Goal: Navigation & Orientation: Understand site structure

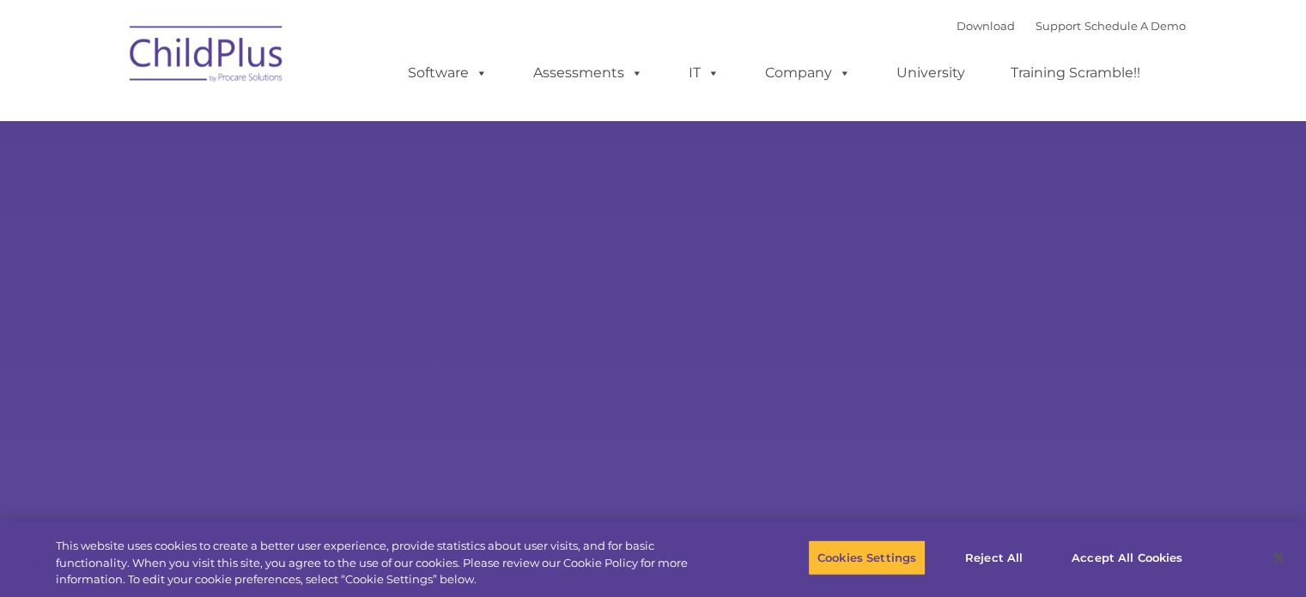
click at [632, 98] on ul "Software ChildPlus: The original and most widely-used Head Start data managemen…" at bounding box center [780, 73] width 812 height 69
type input ""
select select "MEDIUM"
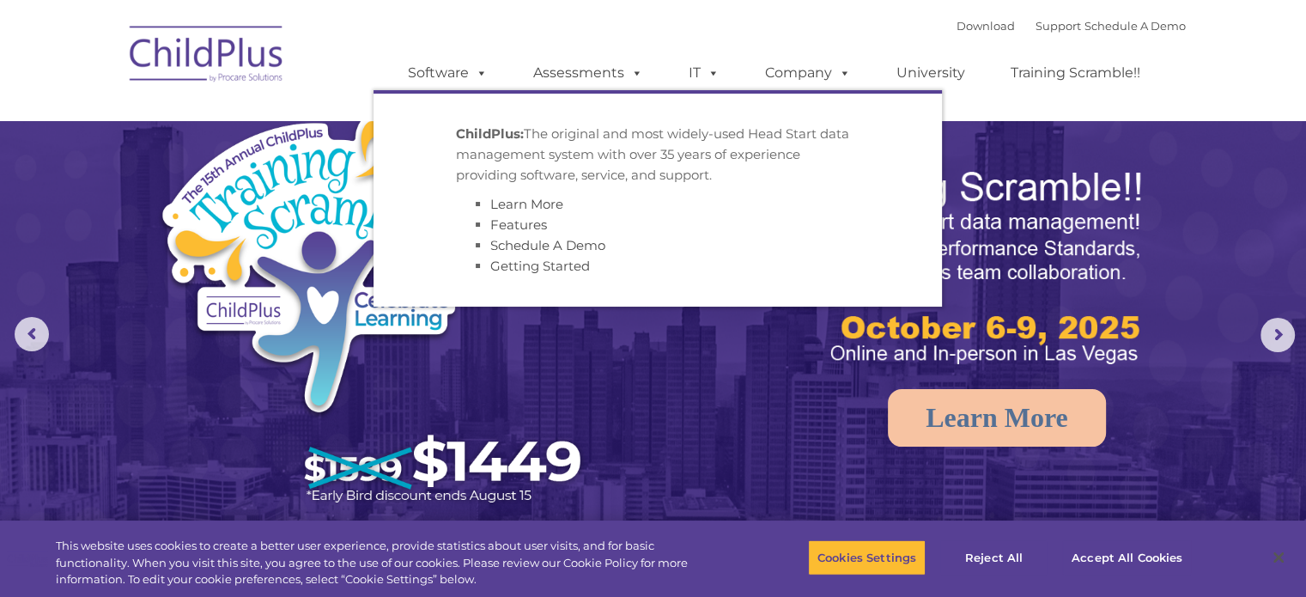
drag, startPoint x: 440, startPoint y: 81, endPoint x: 1271, endPoint y: 337, distance: 870.0
click at [1271, 337] on rs-arrow at bounding box center [1278, 335] width 34 height 34
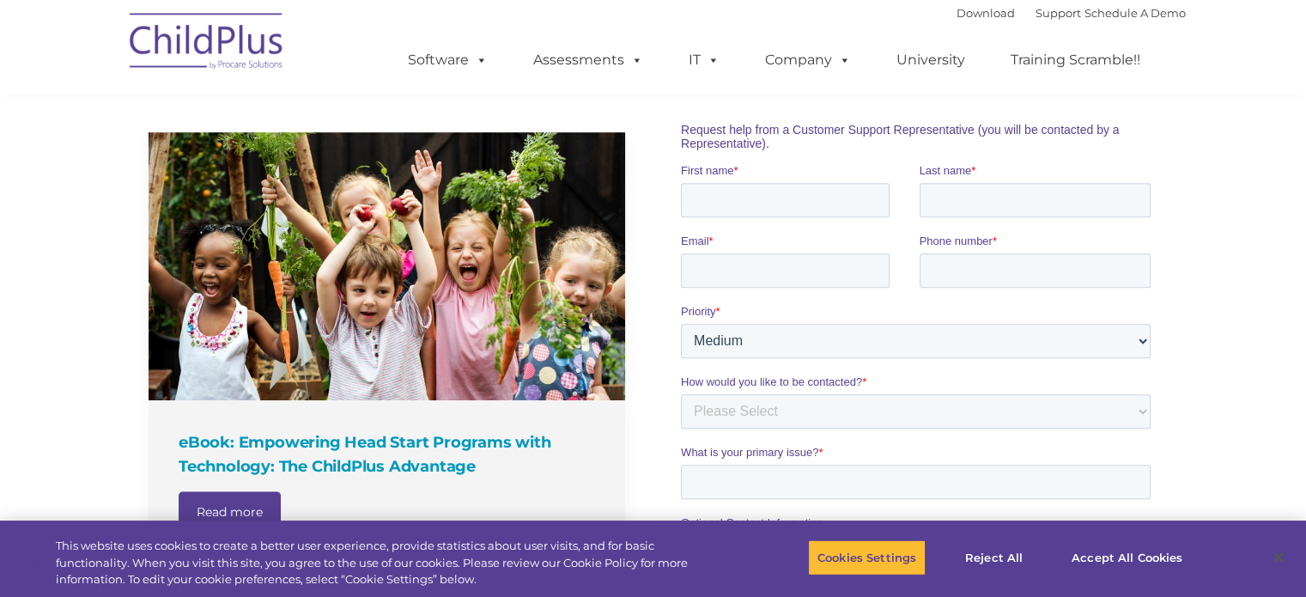
scroll to position [1055, 0]
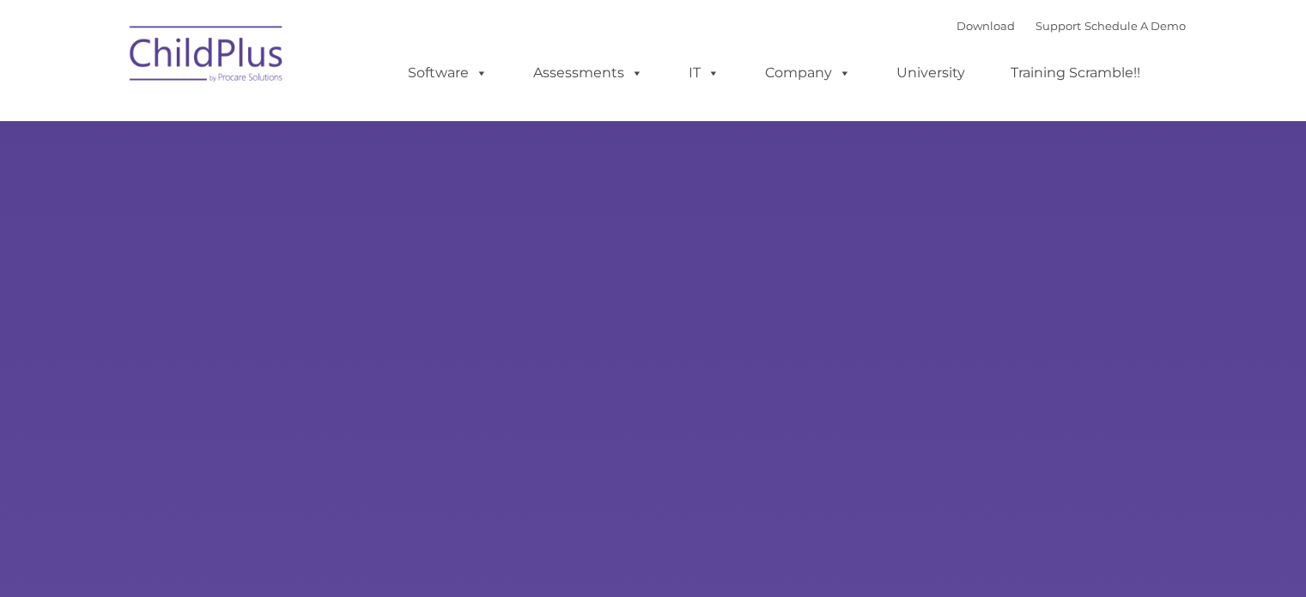
type input ""
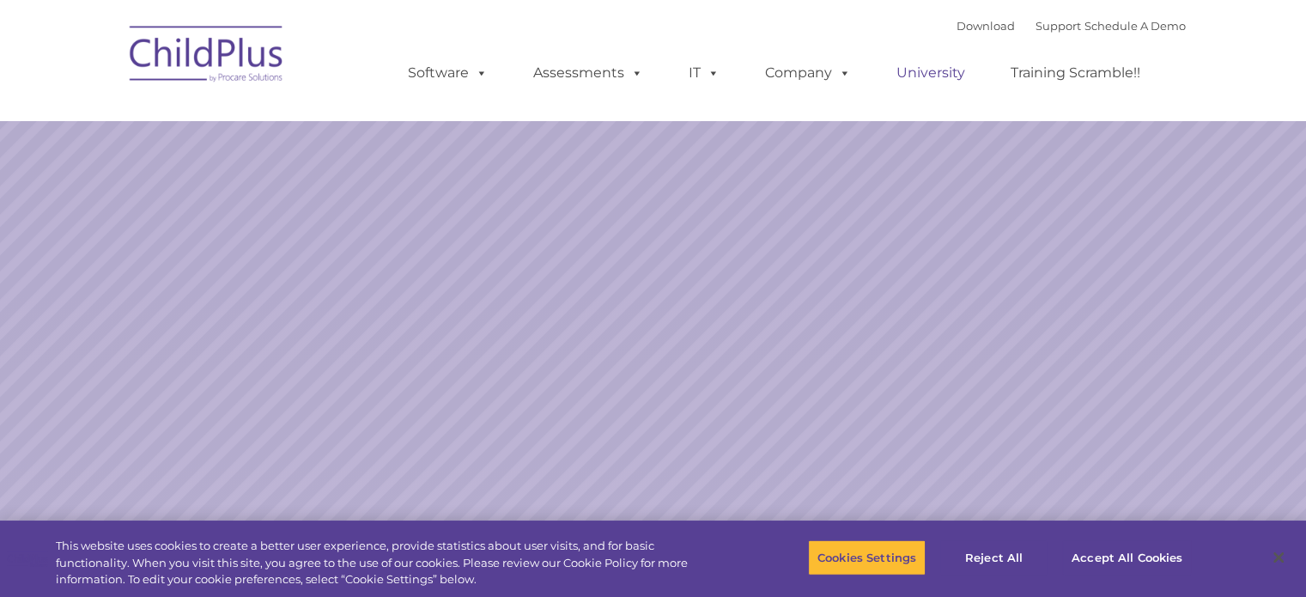
select select "MEDIUM"
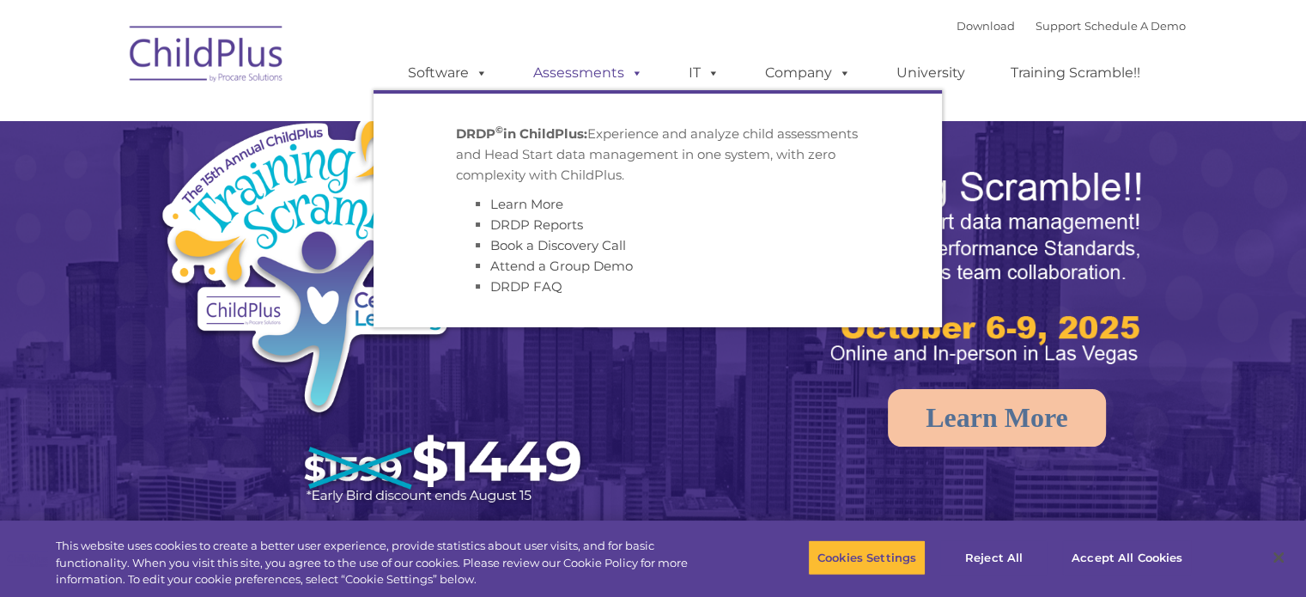
click at [627, 71] on span at bounding box center [633, 72] width 19 height 16
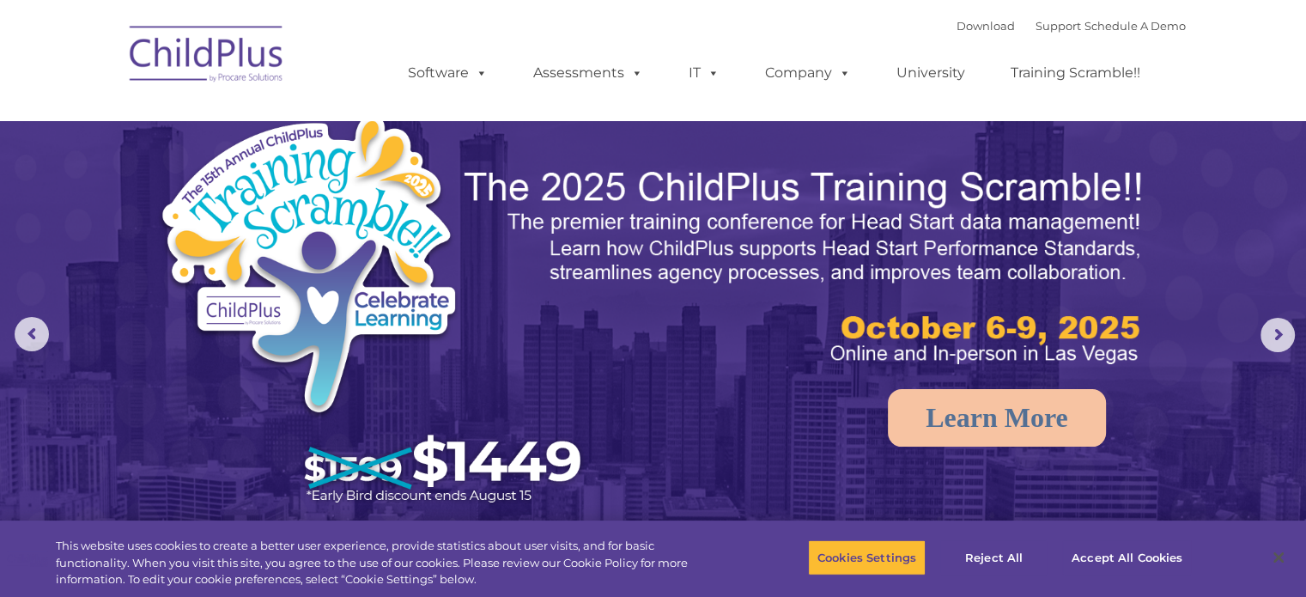
click at [252, 57] on img at bounding box center [207, 57] width 172 height 86
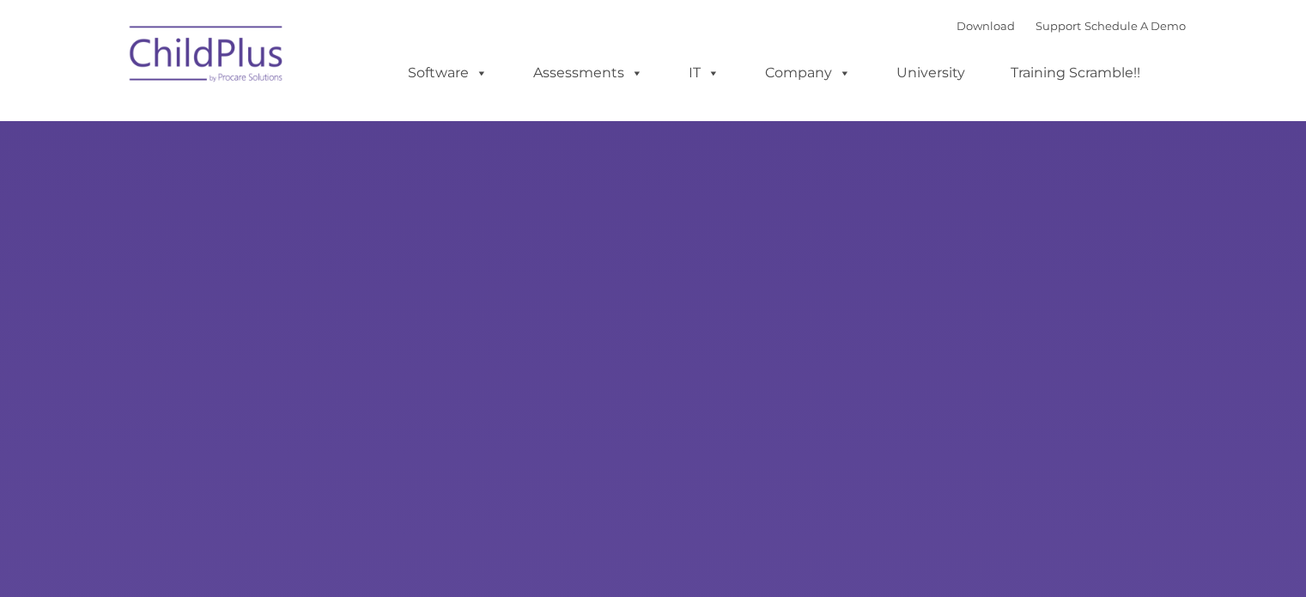
type input ""
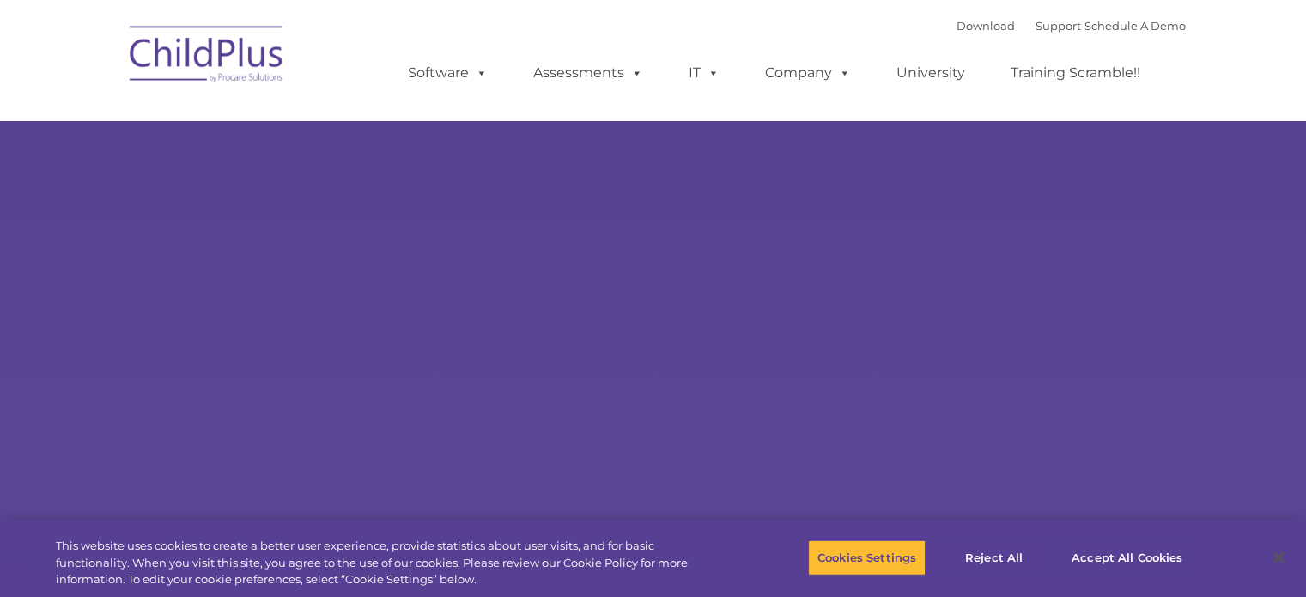
select select "MEDIUM"
